Goal: Task Accomplishment & Management: Understand process/instructions

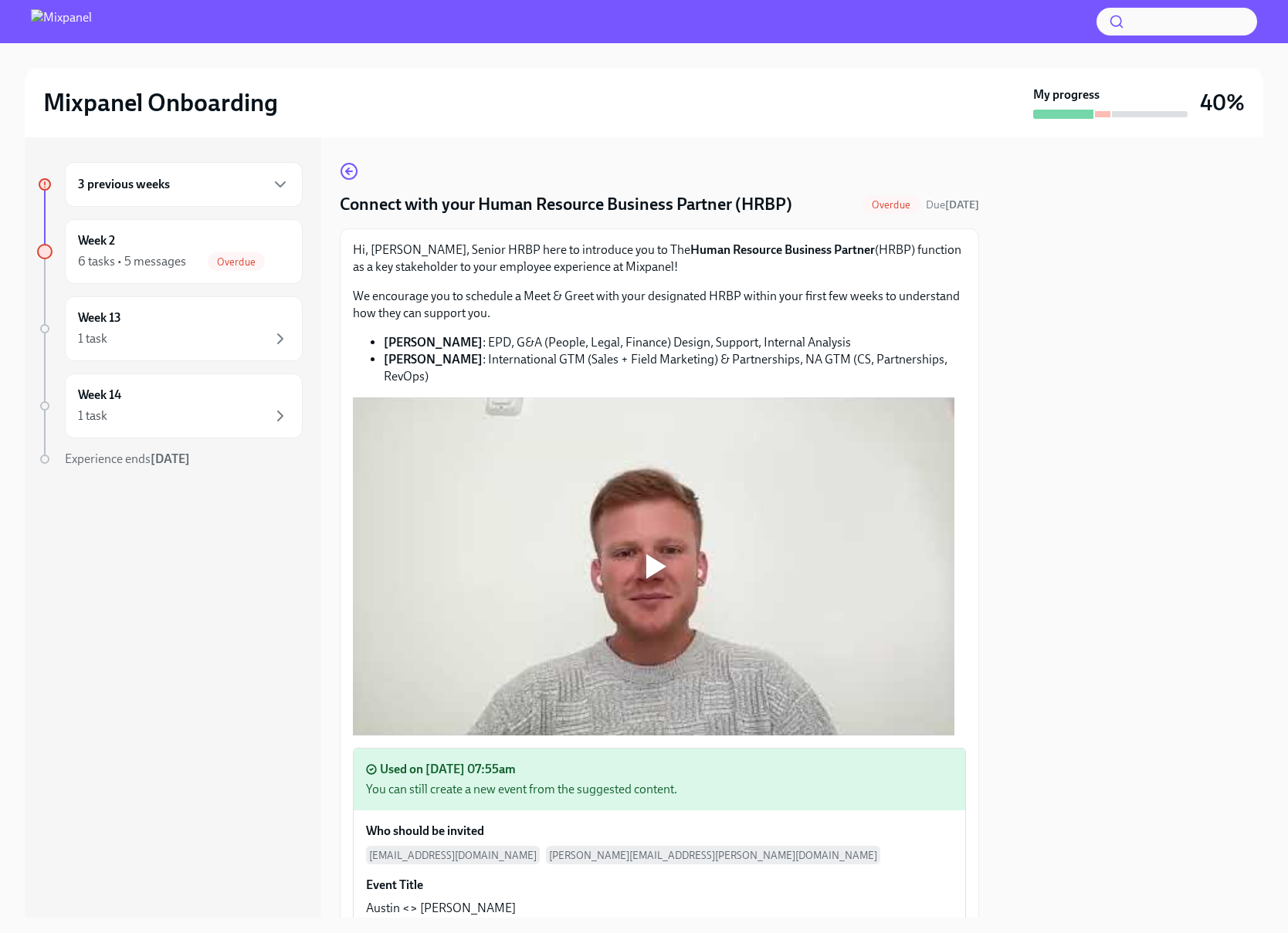
click at [273, 193] on div "3 previous weeks" at bounding box center [183, 184] width 237 height 45
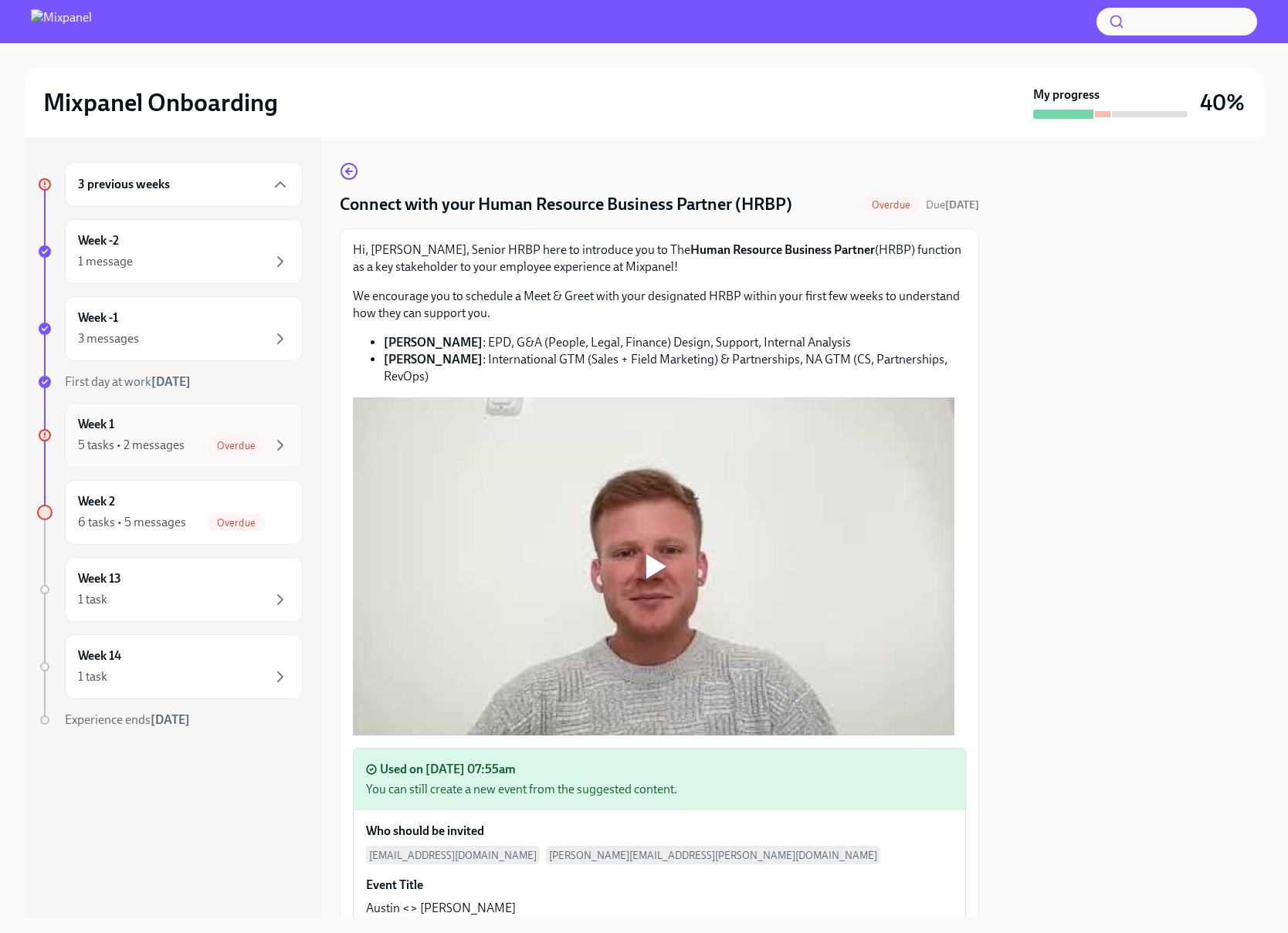
click at [215, 424] on div "Week 1 5 tasks • 2 messages Overdue" at bounding box center [184, 436] width 212 height 38
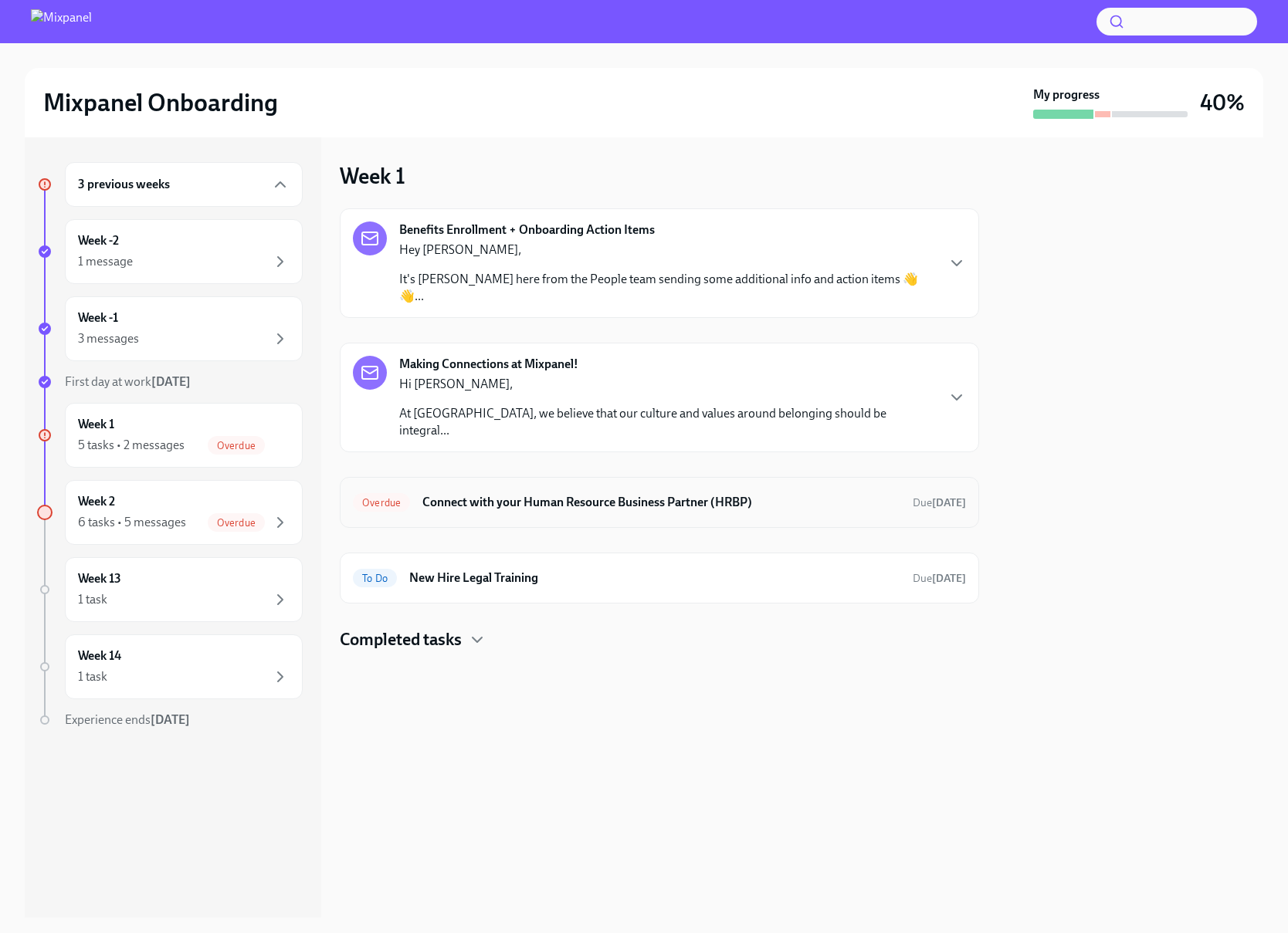
click at [555, 494] on h6 "Connect with your Human Resource Business Partner (HRBP)" at bounding box center [661, 502] width 478 height 17
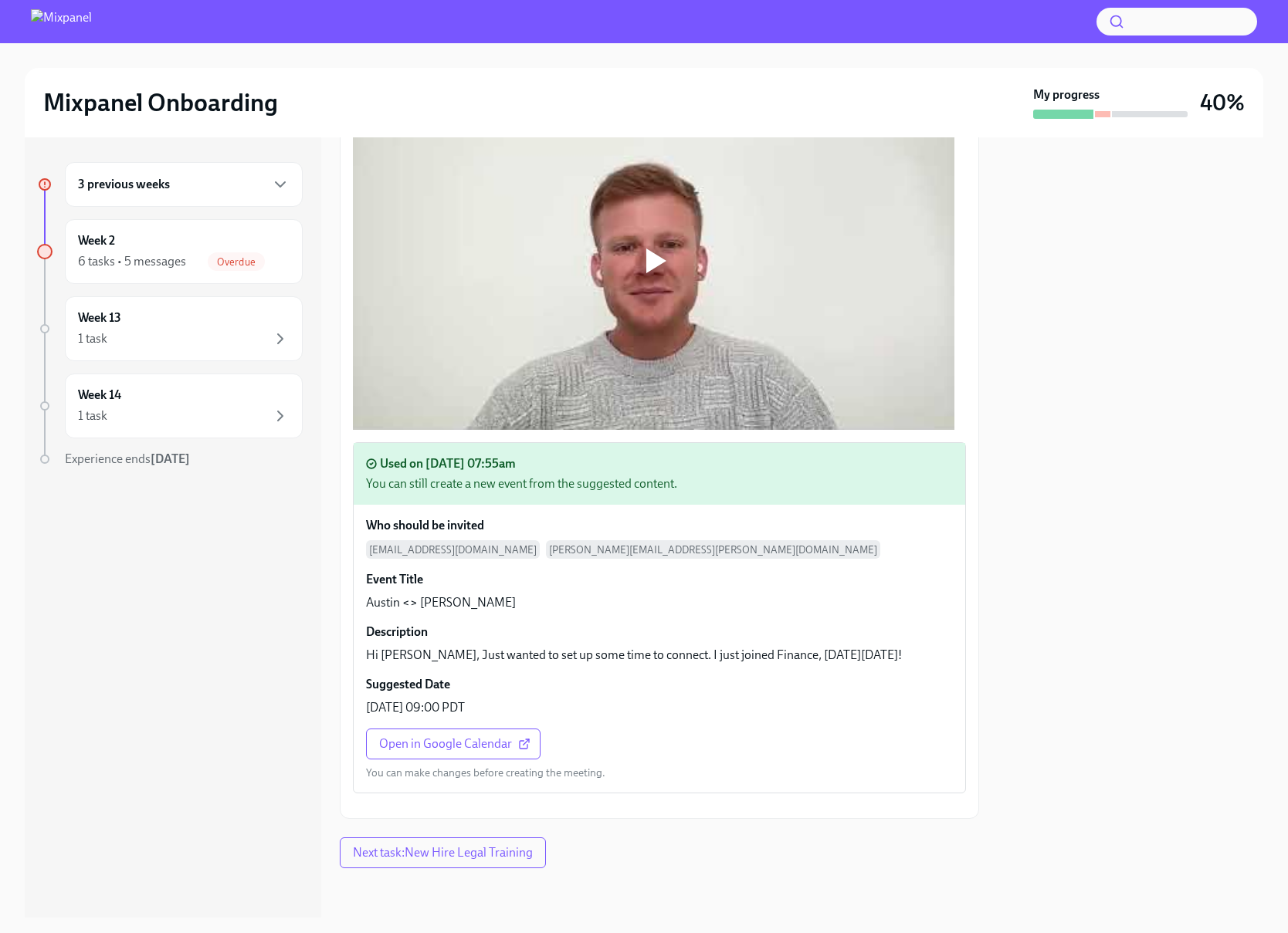
scroll to position [460, 0]
click at [496, 859] on span "Next task : New Hire Legal Training" at bounding box center [442, 853] width 180 height 15
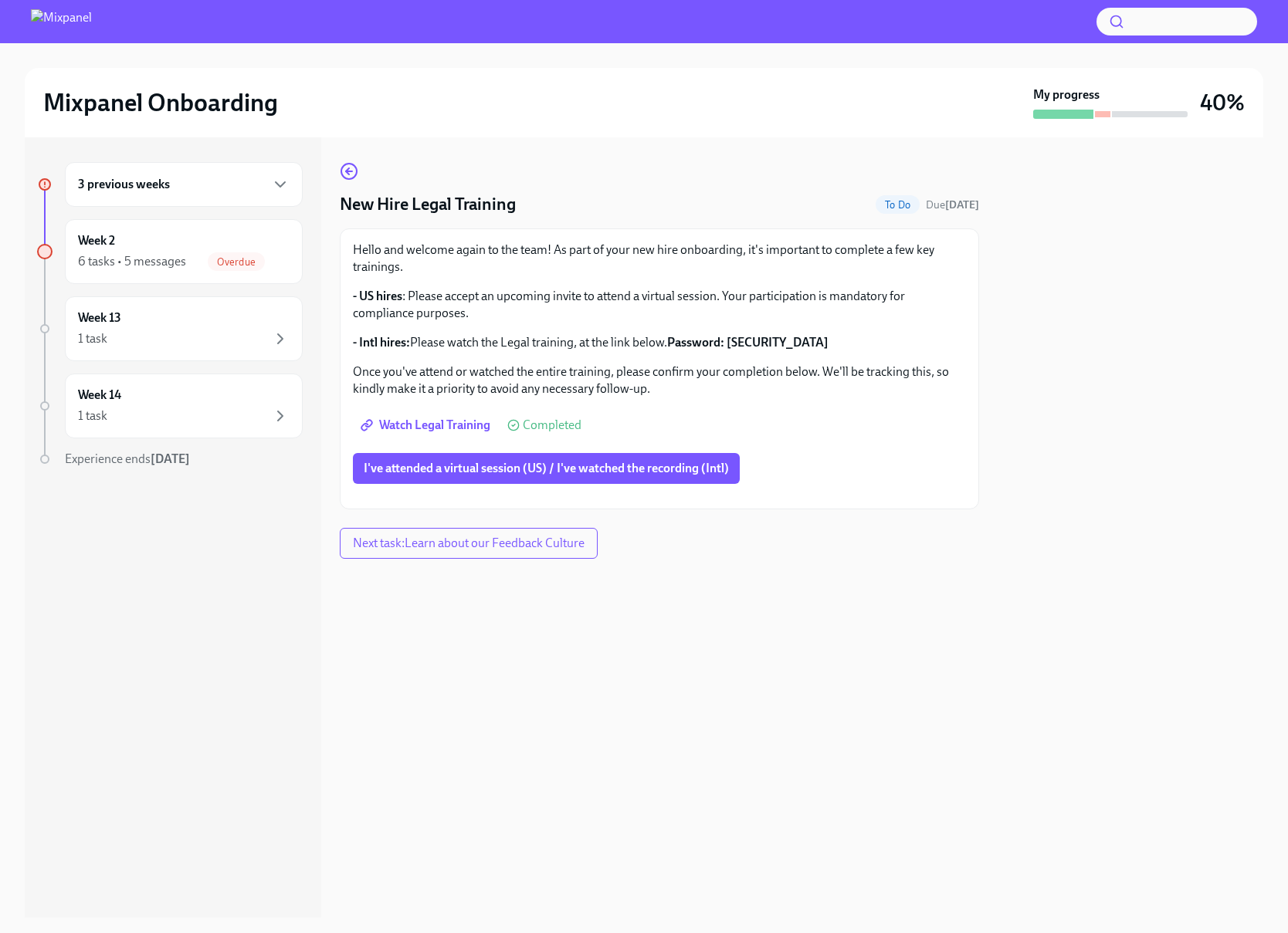
click at [437, 419] on span "Watch Legal Training" at bounding box center [426, 425] width 127 height 15
click at [411, 469] on span "I've attended a virtual session (US) / I've watched the recording (Intl)" at bounding box center [545, 469] width 365 height 15
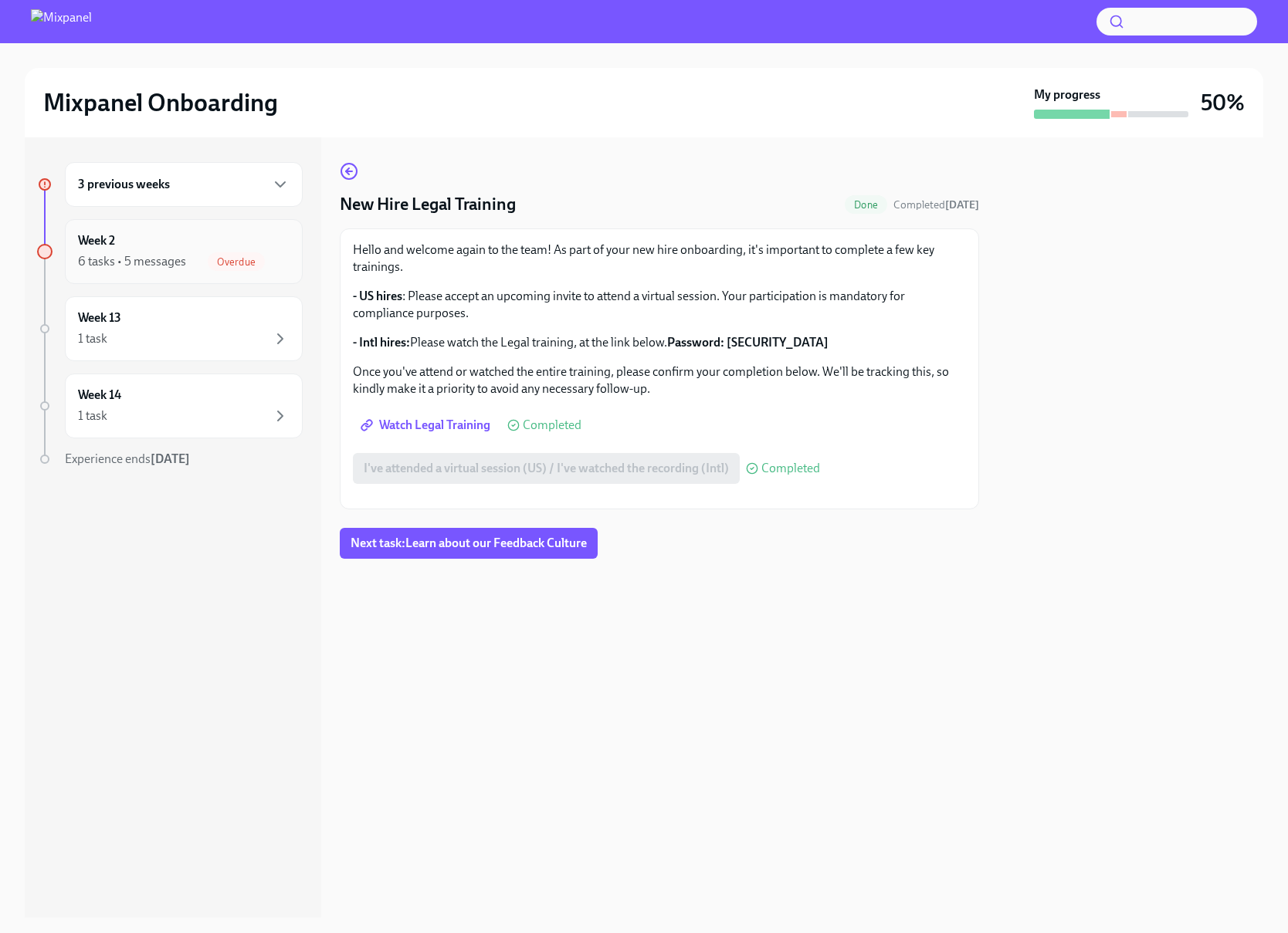
click at [209, 250] on div "Week 2 6 tasks • 5 messages Overdue" at bounding box center [184, 252] width 212 height 38
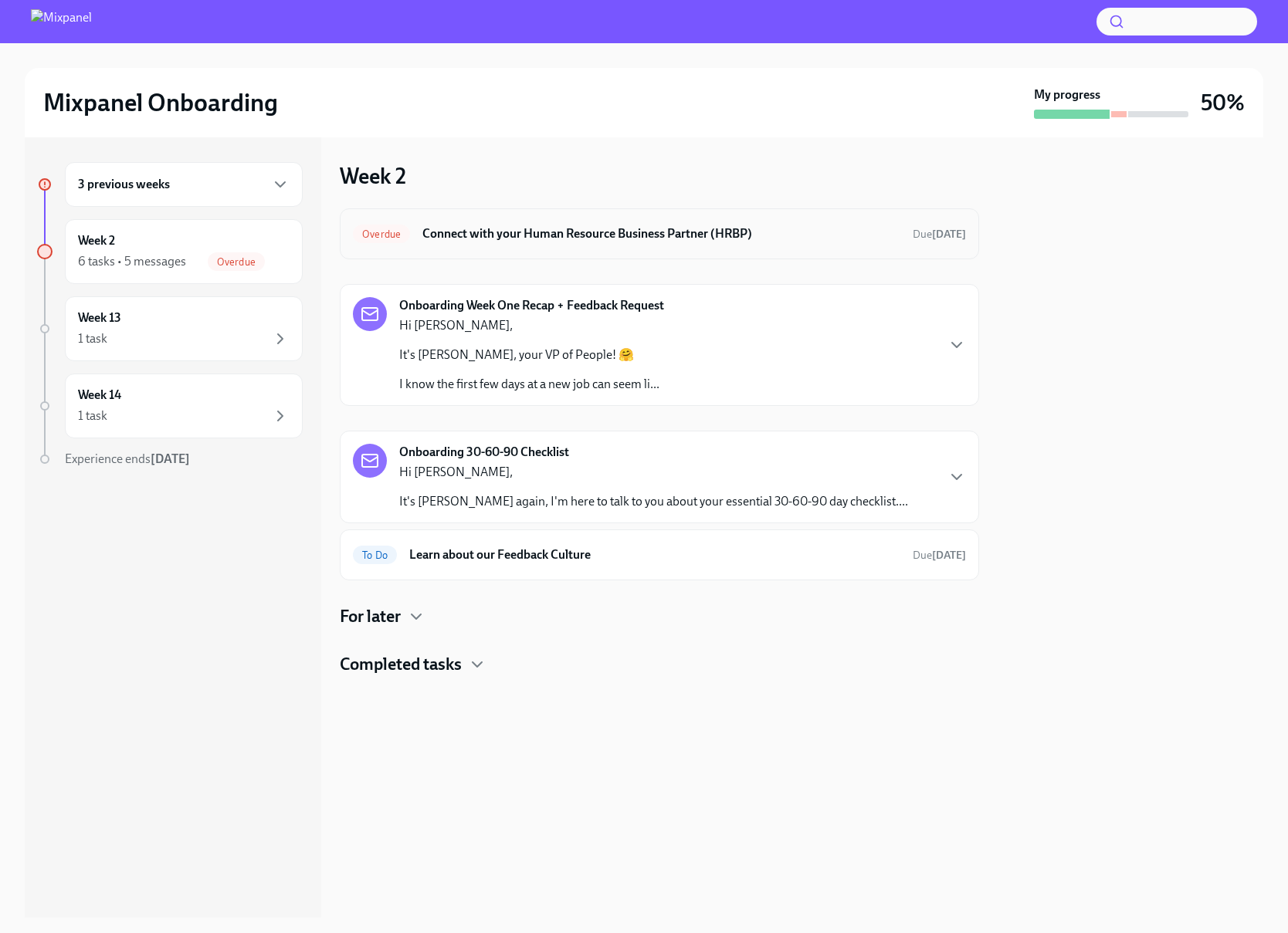
click at [541, 231] on h6 "Connect with your Human Resource Business Partner (HRBP)" at bounding box center [661, 234] width 478 height 17
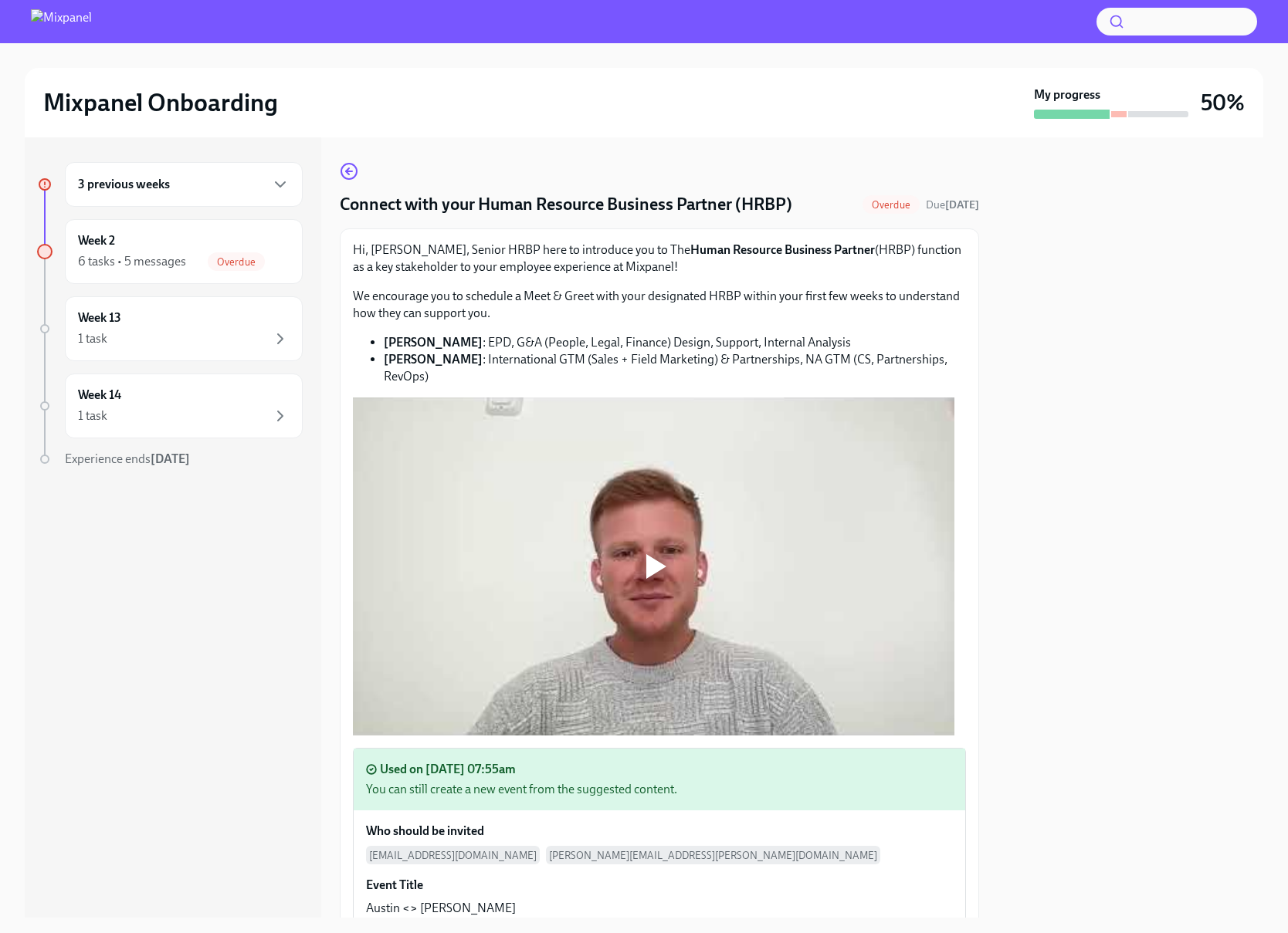
click at [698, 583] on div at bounding box center [653, 566] width 602 height 338
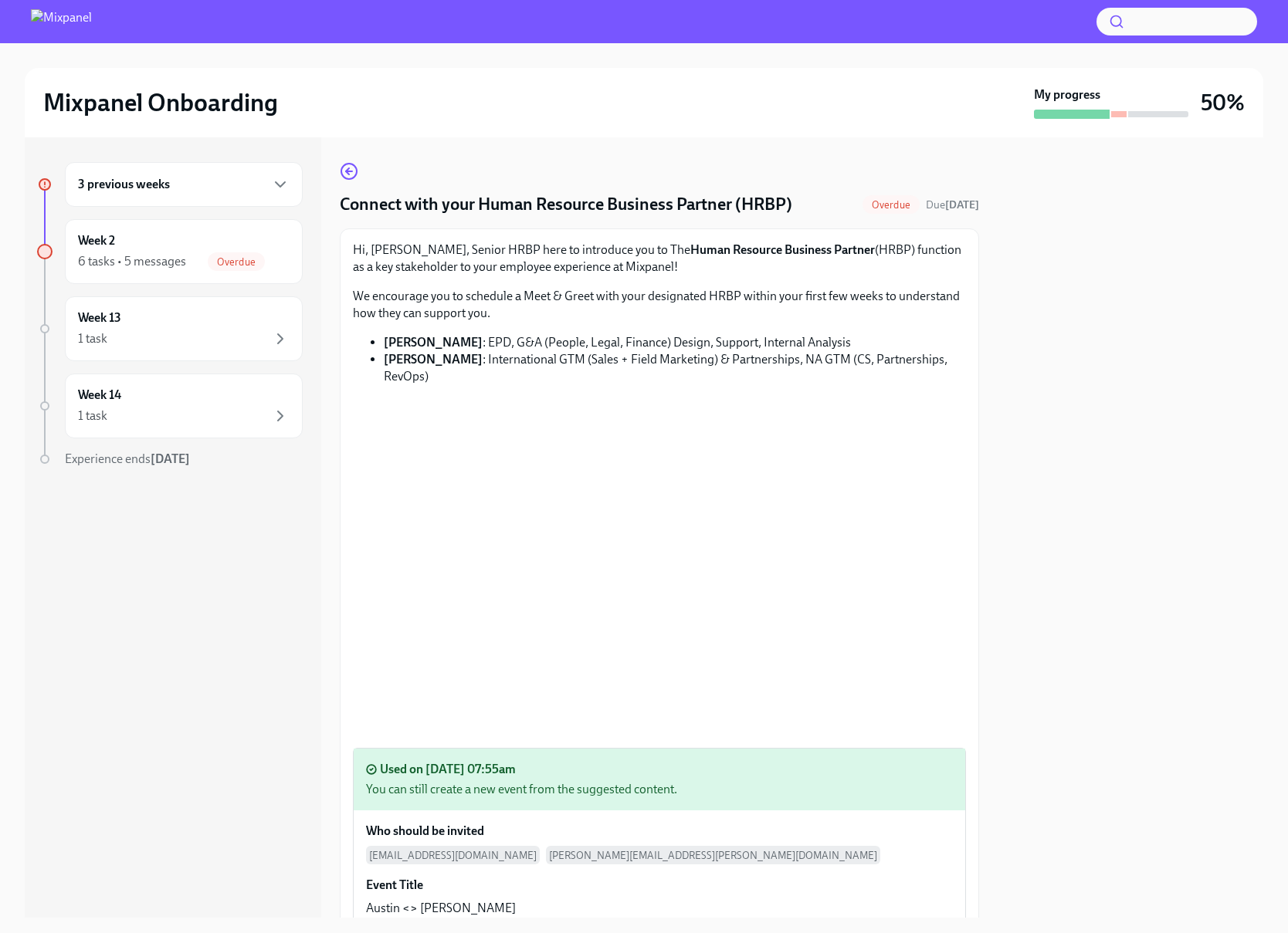
click at [890, 213] on div "Overdue" at bounding box center [891, 204] width 57 height 18
click at [120, 183] on h6 "3 previous weeks" at bounding box center [124, 185] width 92 height 17
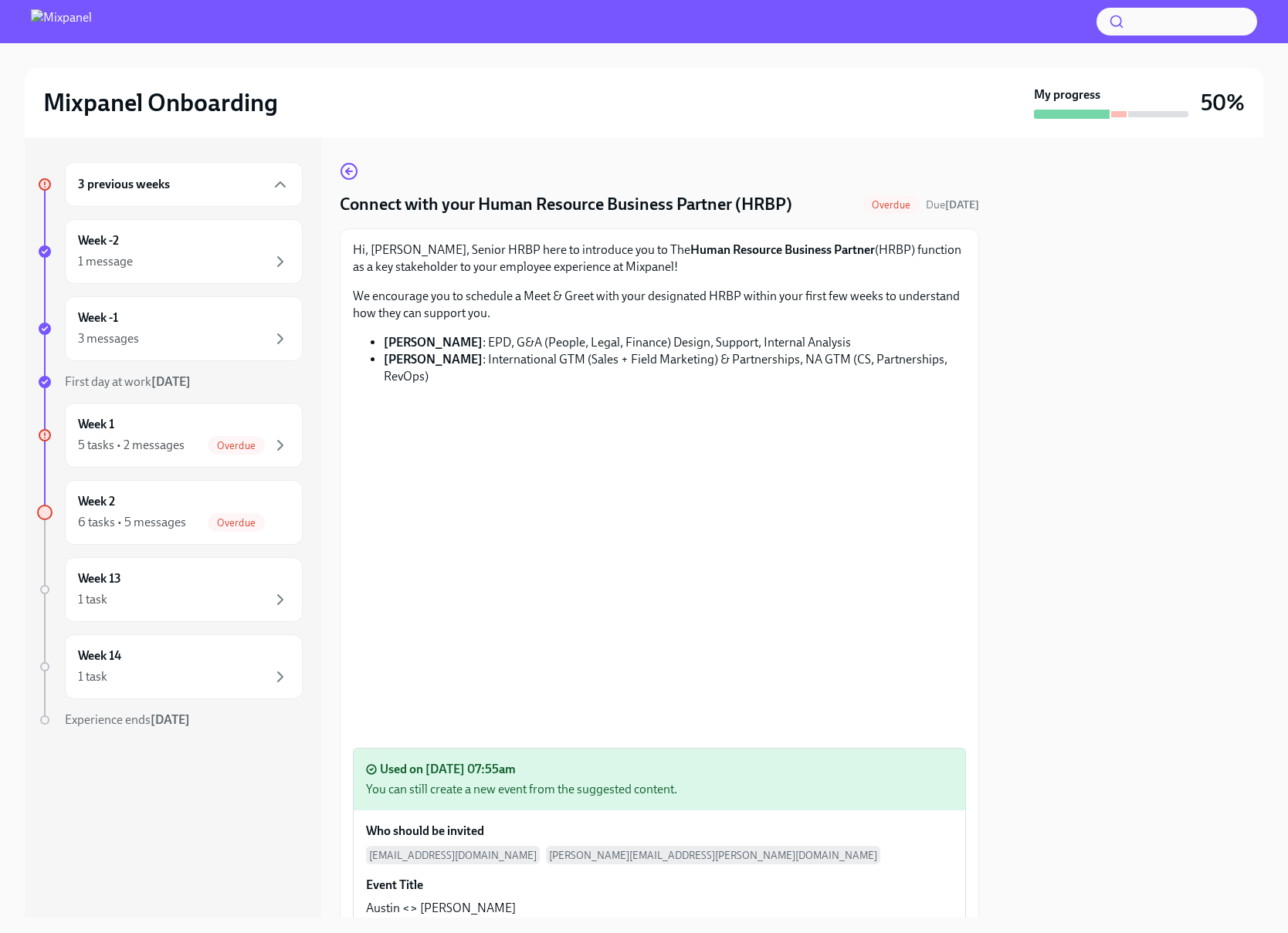
click at [121, 187] on h6 "3 previous weeks" at bounding box center [124, 185] width 92 height 17
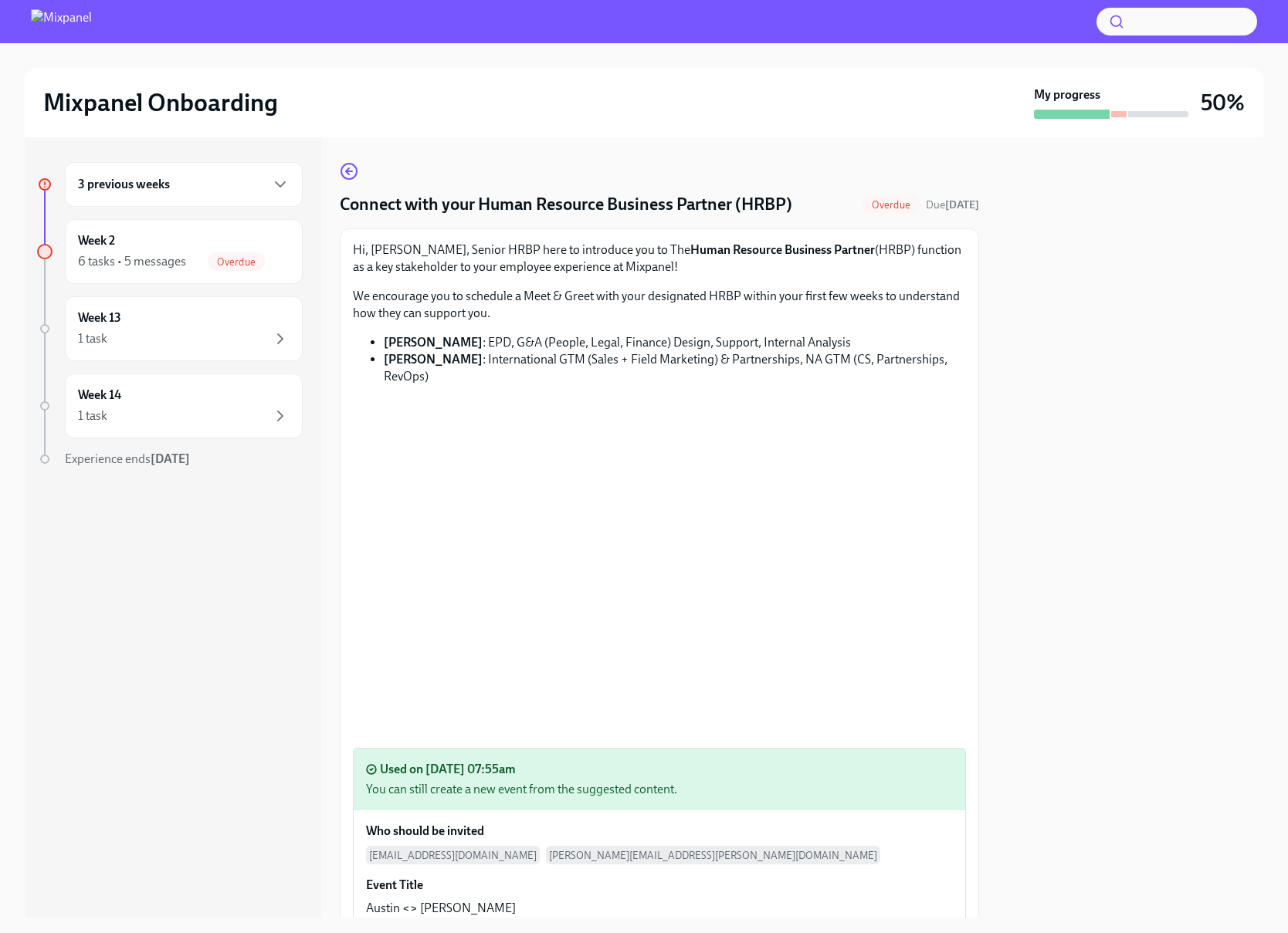
click at [121, 187] on h6 "3 previous weeks" at bounding box center [124, 185] width 92 height 17
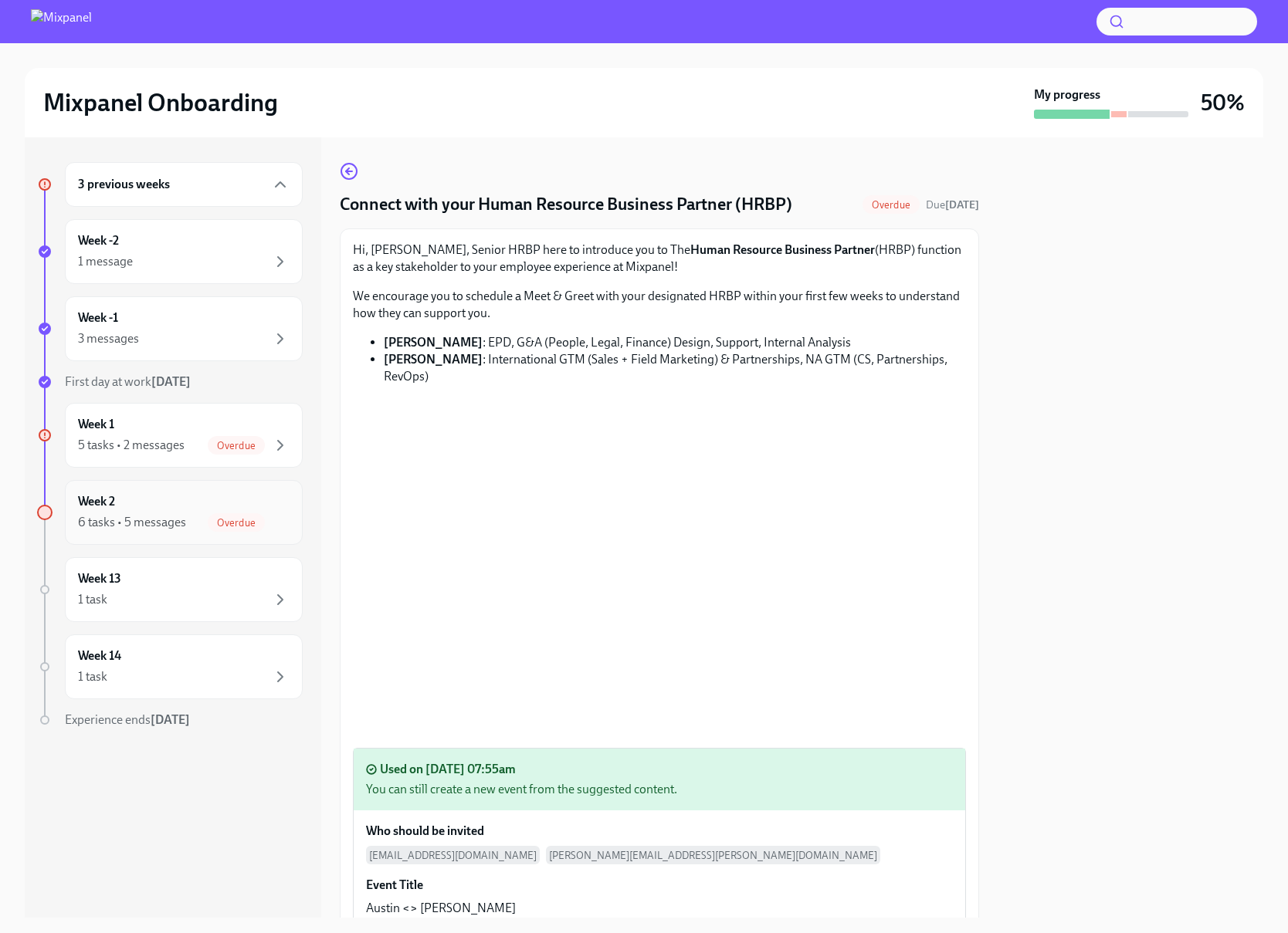
click at [193, 504] on div "Week 2 6 tasks • 5 messages Overdue" at bounding box center [184, 513] width 212 height 38
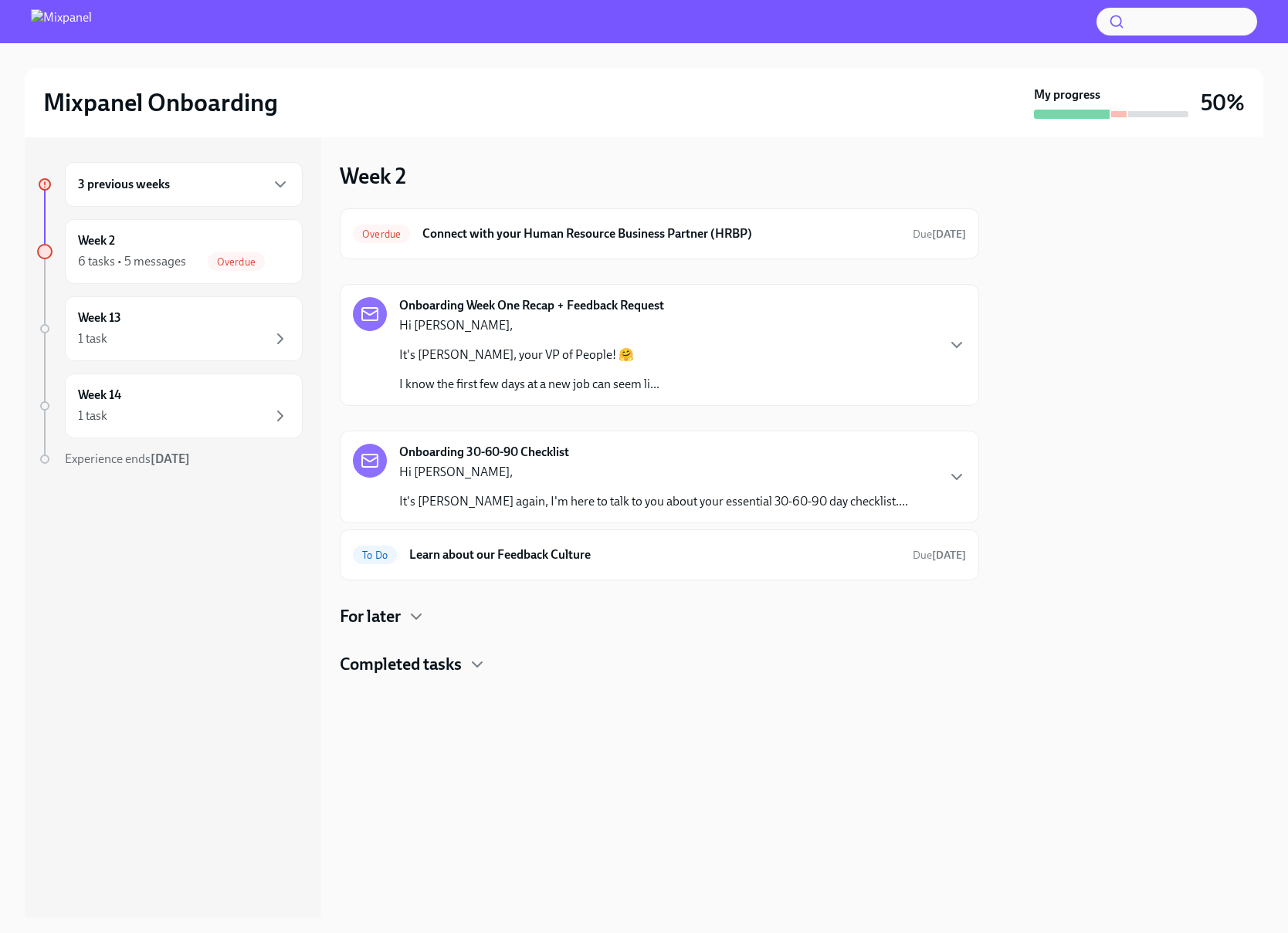
click at [202, 187] on div "3 previous weeks" at bounding box center [184, 184] width 212 height 18
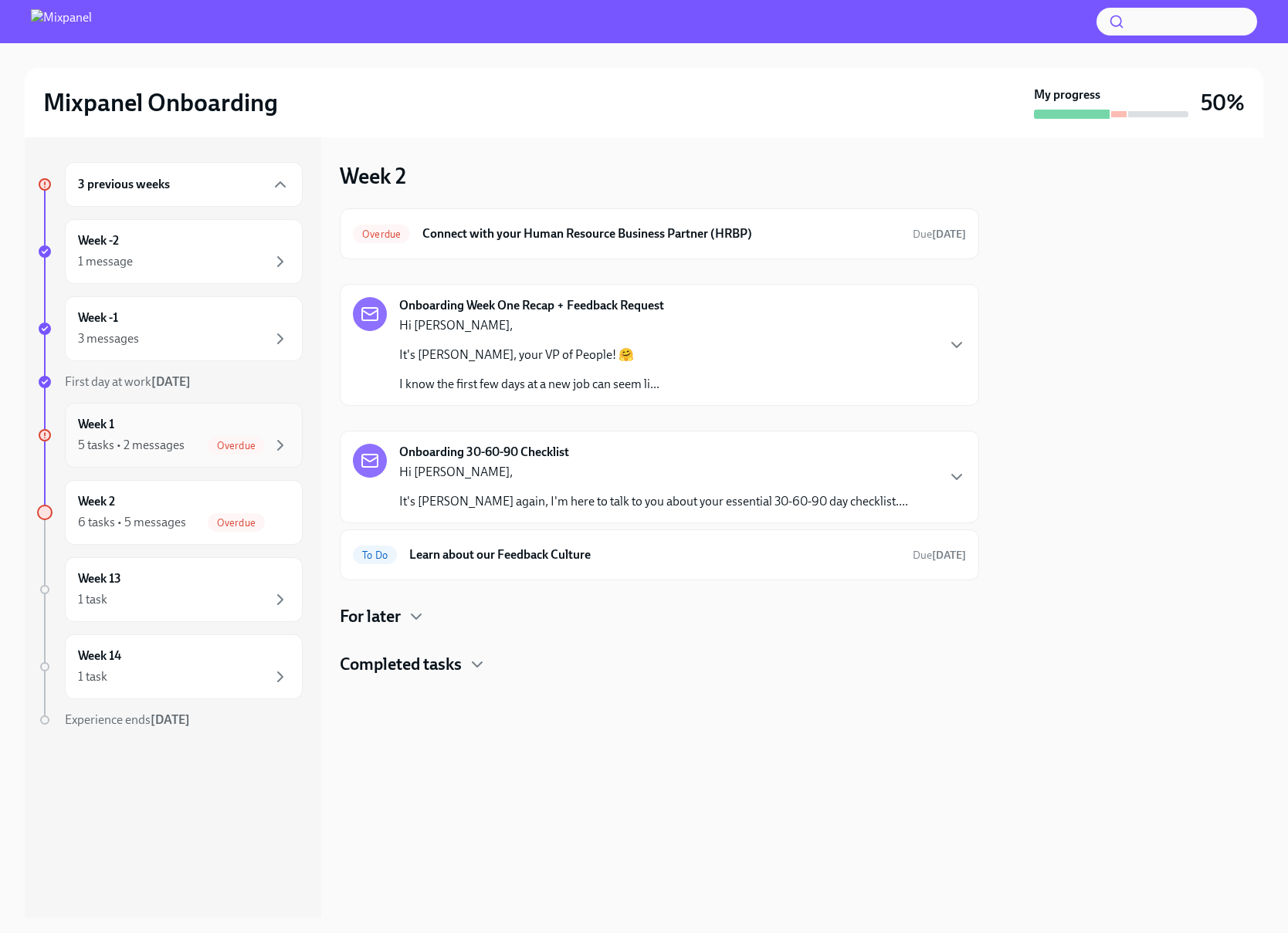
click at [184, 420] on div "Week 1 5 tasks • 2 messages Overdue" at bounding box center [184, 436] width 212 height 38
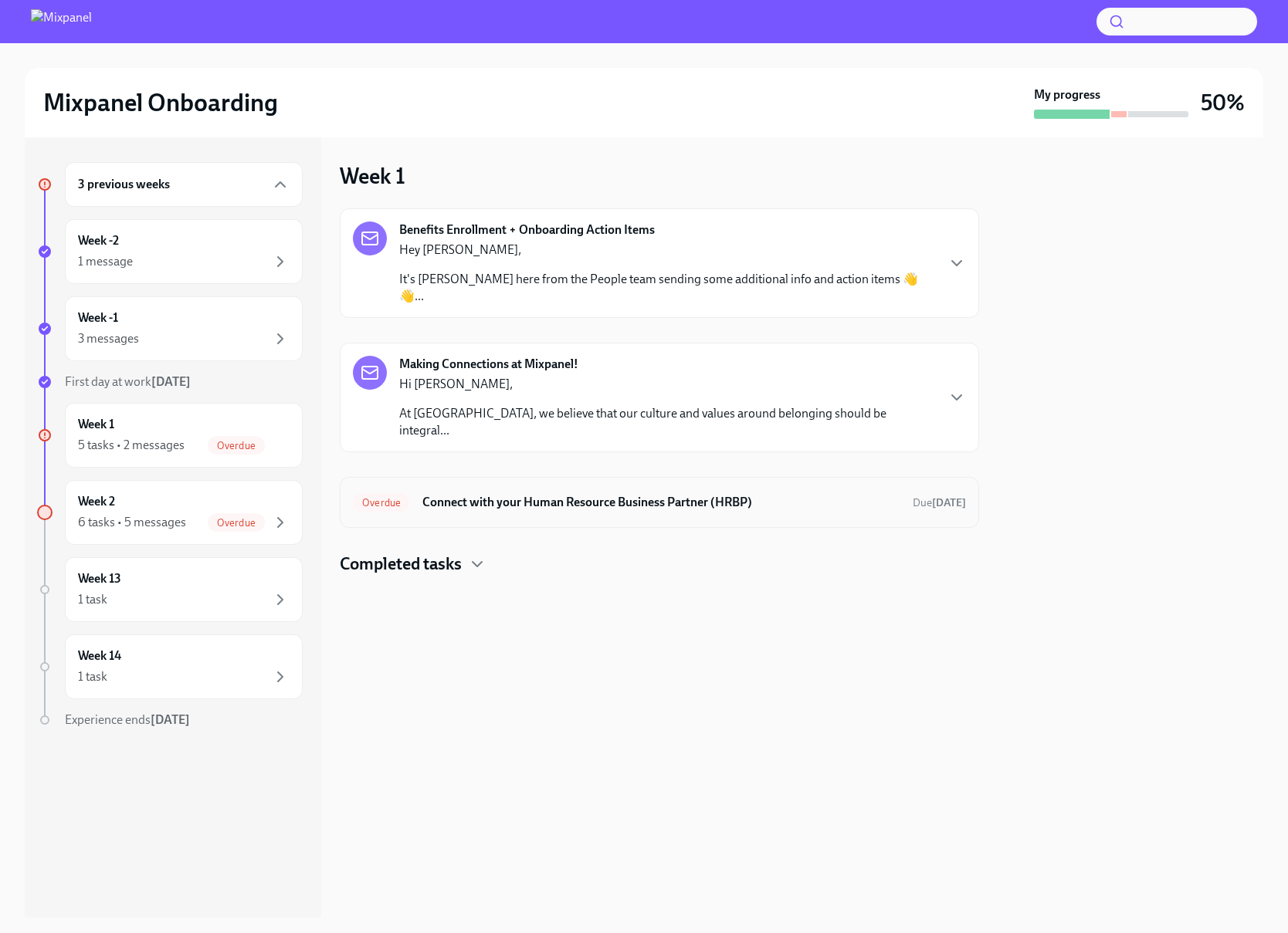
click at [576, 490] on div "Overdue Connect with your Human Resource Business Partner (HRBP) Due [DATE]" at bounding box center [659, 502] width 613 height 25
